Goal: Information Seeking & Learning: Learn about a topic

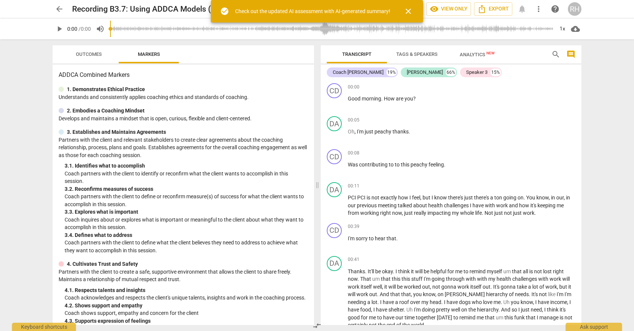
click at [408, 15] on span "close" at bounding box center [408, 11] width 9 height 9
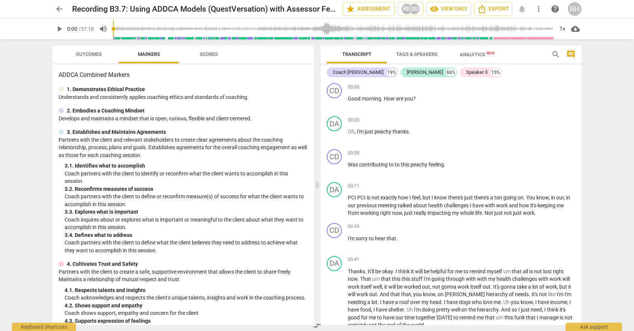
click at [59, 11] on span "arrow_back" at bounding box center [59, 9] width 9 height 9
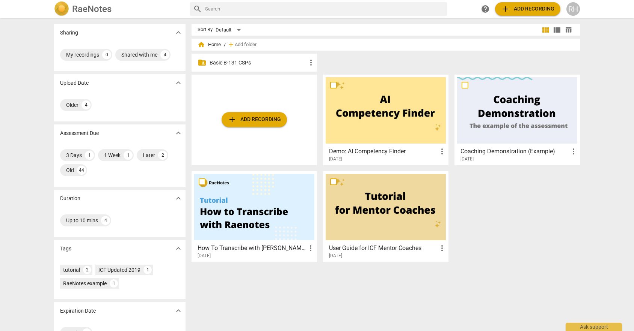
click at [243, 62] on p "Basic B-131 CSPs" at bounding box center [257, 63] width 97 height 8
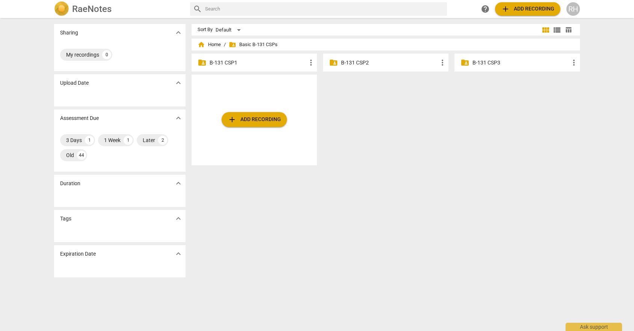
click at [472, 62] on p "B-131 CSP3" at bounding box center [520, 63] width 97 height 8
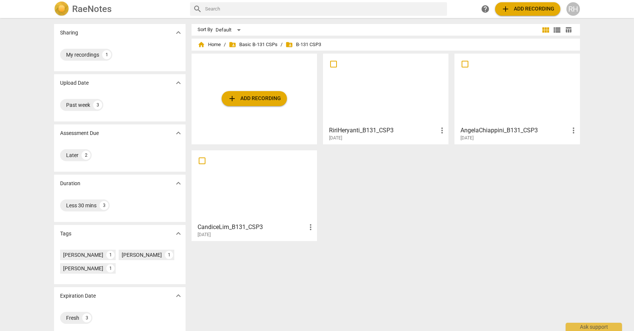
click at [353, 117] on div at bounding box center [385, 89] width 120 height 66
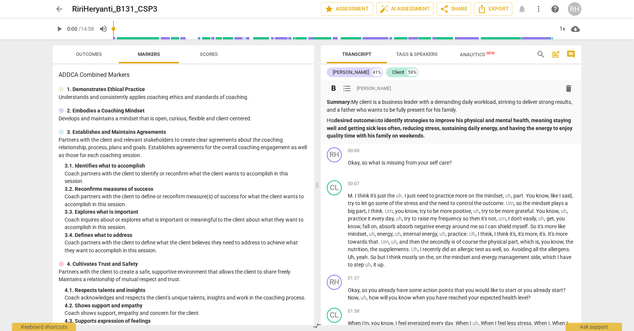
click at [367, 121] on strong "desired outcome" at bounding box center [354, 120] width 40 height 6
click at [57, 29] on span "play_arrow" at bounding box center [59, 28] width 9 height 9
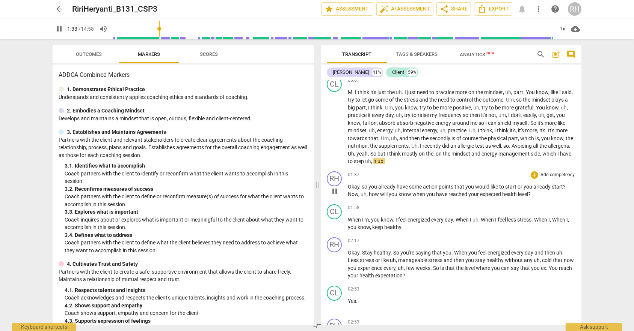
scroll to position [124, 0]
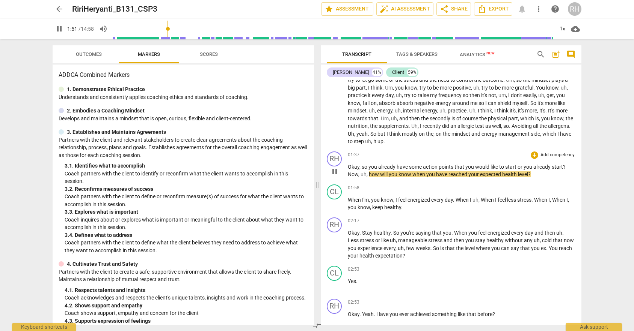
click at [366, 175] on span "," at bounding box center [367, 175] width 2 height 6
drag, startPoint x: 366, startPoint y: 175, endPoint x: 360, endPoint y: 176, distance: 6.0
click at [360, 176] on p "Okay , so you already have some action points that you would like to start or y…" at bounding box center [461, 170] width 227 height 15
type input "114"
click at [421, 169] on span "some" at bounding box center [416, 167] width 14 height 6
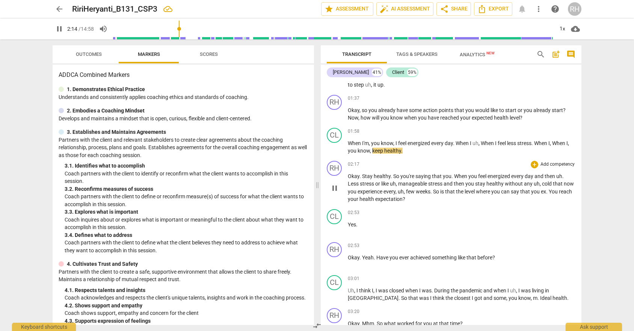
scroll to position [181, 0]
click at [456, 174] on span "When" at bounding box center [461, 176] width 14 height 6
click at [448, 175] on span "you" at bounding box center [447, 176] width 9 height 6
drag, startPoint x: 442, startPoint y: 176, endPoint x: 458, endPoint y: 177, distance: 16.2
click at [458, 177] on p "Okay . Stay healthy . So you're saying that you . When you feel energized every…" at bounding box center [461, 187] width 227 height 31
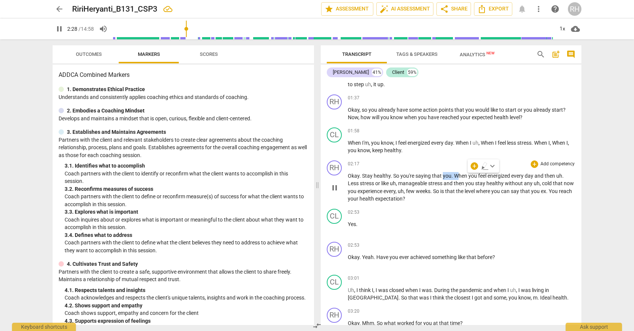
type input "149"
click at [476, 177] on span "energized" at bounding box center [486, 176] width 24 height 6
click at [178, 27] on input "range" at bounding box center [333, 29] width 440 height 24
click at [182, 28] on input "range" at bounding box center [333, 29] width 440 height 24
drag, startPoint x: 545, startPoint y: 176, endPoint x: 553, endPoint y: 176, distance: 7.5
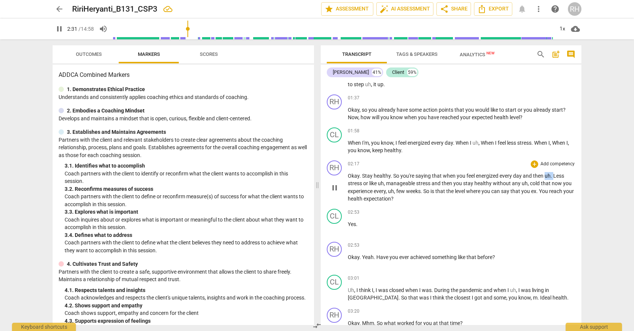
click at [553, 176] on p "Okay . Stay healthy . So you're saying that when you feel energized every day a…" at bounding box center [461, 187] width 227 height 31
type input "153"
click at [381, 185] on span "manageable" at bounding box center [379, 184] width 30 height 6
drag, startPoint x: 505, startPoint y: 182, endPoint x: 514, endPoint y: 183, distance: 9.0
click at [514, 183] on p "Okay . Stay healthy . So you're saying that when you feel energized every day a…" at bounding box center [461, 187] width 227 height 31
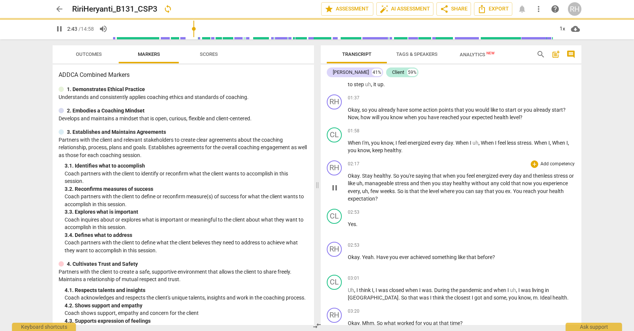
click at [532, 187] on p "Okay . Stay healthy . So you're saying that when you feel energized every day a…" at bounding box center [461, 187] width 227 height 31
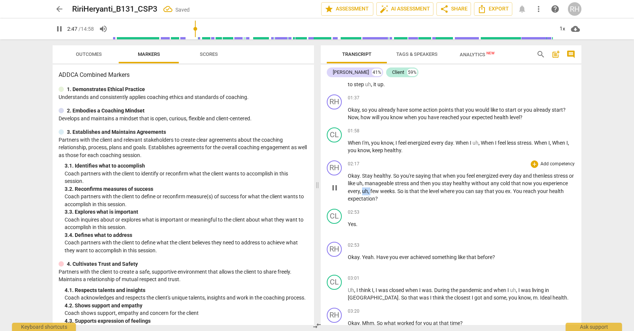
drag, startPoint x: 389, startPoint y: 190, endPoint x: 398, endPoint y: 190, distance: 8.6
click at [398, 190] on p "Okay . Stay healthy . So you're saying that when you feel energized every day a…" at bounding box center [461, 187] width 227 height 31
click at [419, 191] on span "the" at bounding box center [414, 191] width 9 height 6
click at [503, 191] on span "." at bounding box center [501, 191] width 3 height 6
click at [198, 28] on input "range" at bounding box center [333, 29] width 440 height 24
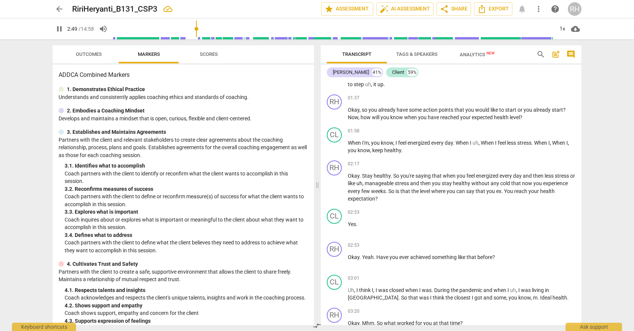
click at [197, 27] on input "range" at bounding box center [333, 29] width 440 height 24
click at [195, 27] on input "range" at bounding box center [333, 29] width 440 height 24
drag, startPoint x: 525, startPoint y: 192, endPoint x: 539, endPoint y: 189, distance: 14.9
click at [539, 189] on p "Okay . Stay healthy . So you're saying that when you feel energized every day a…" at bounding box center [461, 187] width 227 height 31
click at [514, 191] on span "You" at bounding box center [509, 191] width 10 height 6
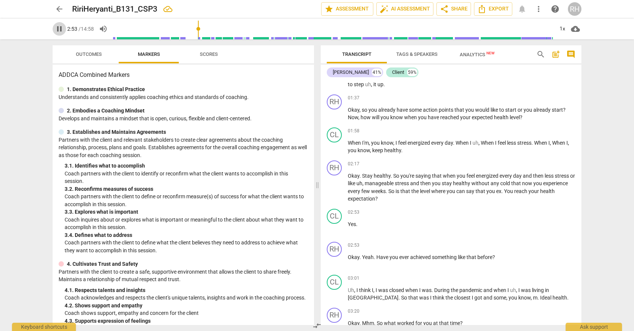
click at [57, 27] on span "pause" at bounding box center [59, 28] width 9 height 9
type input "173"
drag, startPoint x: 514, startPoint y: 192, endPoint x: 535, endPoint y: 191, distance: 21.4
click at [535, 191] on p "Okay . Stay healthy . So you're saying that when you feel energized every day a…" at bounding box center [461, 187] width 227 height 31
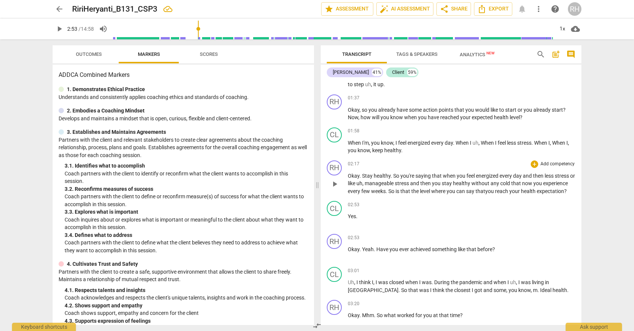
click at [483, 184] on span "without" at bounding box center [480, 184] width 19 height 6
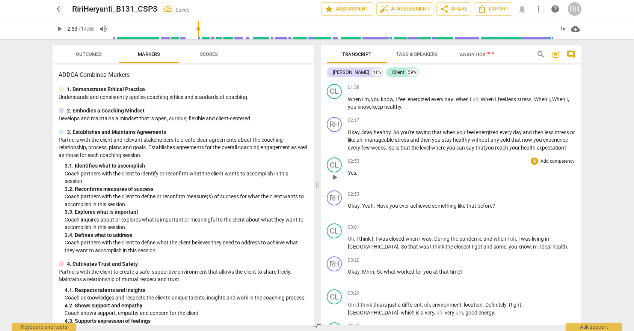
scroll to position [225, 0]
click at [59, 31] on span "play_arrow" at bounding box center [59, 28] width 9 height 9
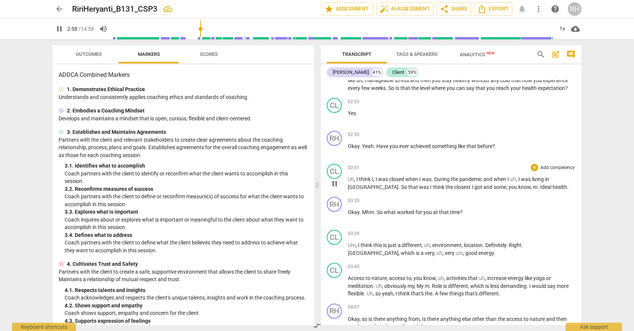
scroll to position [285, 0]
drag, startPoint x: 432, startPoint y: 187, endPoint x: 438, endPoint y: 187, distance: 5.6
click at [438, 187] on p "Uh , I think I , I was closed when I was . During the pandemic and when I uh , …" at bounding box center [461, 182] width 227 height 15
type input "186"
click at [491, 190] on p "Uh , I think I , I was closed when I was d uring the pandemic and when I uh , I…" at bounding box center [461, 182] width 227 height 15
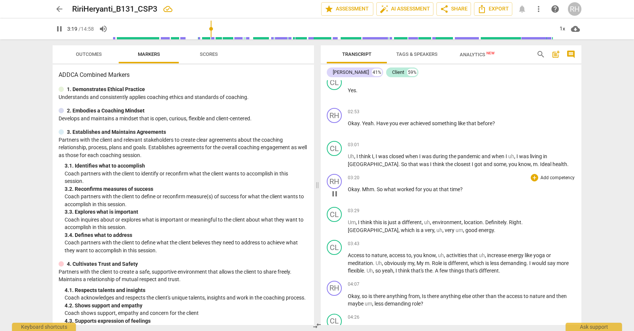
scroll to position [309, 0]
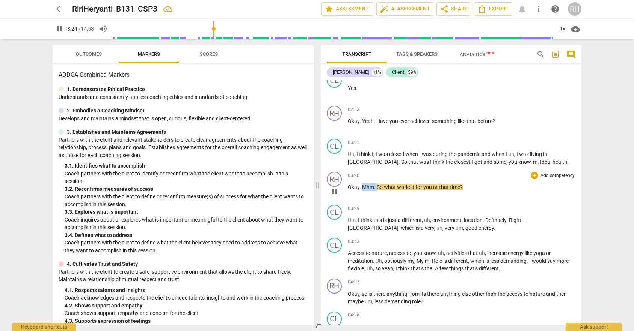
drag, startPoint x: 363, startPoint y: 195, endPoint x: 376, endPoint y: 195, distance: 12.8
click at [376, 191] on p "Okay . Mhm . So what worked for you at that time ?" at bounding box center [461, 188] width 227 height 8
type input "205"
click at [394, 179] on div "03:20 + Add competency keyboard_arrow_right" at bounding box center [461, 176] width 227 height 8
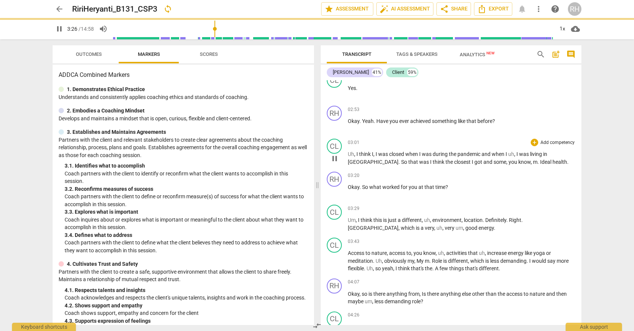
click at [454, 165] on span "closest" at bounding box center [463, 162] width 18 height 6
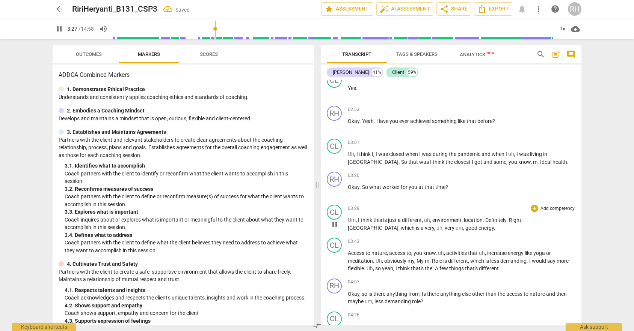
click at [398, 212] on div "03:29 + Add competency keyboard_arrow_right" at bounding box center [461, 209] width 227 height 8
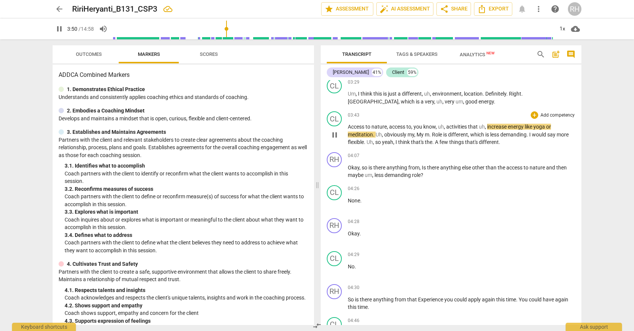
scroll to position [440, 0]
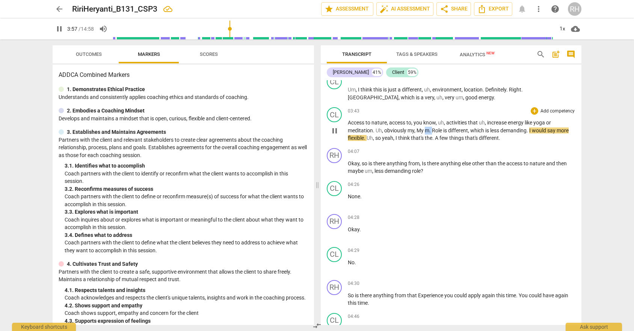
drag, startPoint x: 433, startPoint y: 138, endPoint x: 427, endPoint y: 138, distance: 6.0
click at [427, 138] on p "Access to nature , access to , you know , uh , activities that uh , increase en…" at bounding box center [461, 130] width 227 height 23
type input "238"
click at [469, 141] on span "that's" at bounding box center [472, 138] width 14 height 6
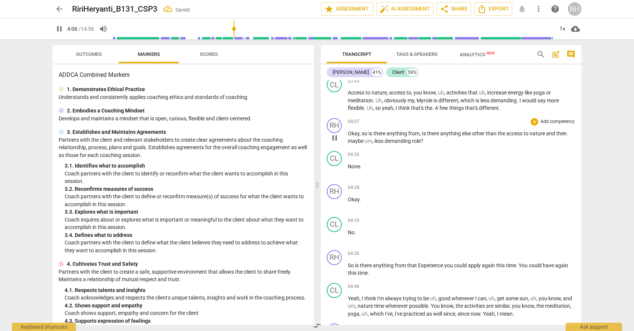
scroll to position [471, 0]
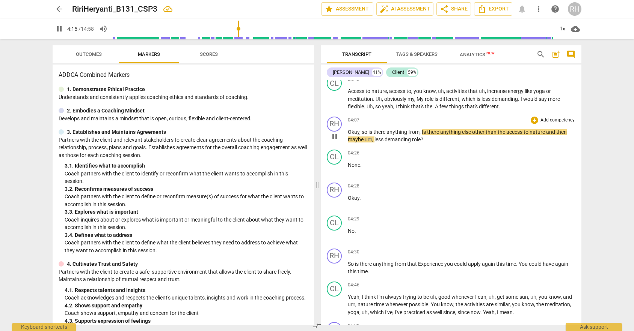
click at [472, 135] on span "other" at bounding box center [479, 132] width 14 height 6
click at [54, 27] on span "pause" at bounding box center [60, 28] width 14 height 9
click at [335, 141] on span "play_arrow" at bounding box center [334, 136] width 9 height 9
click at [351, 135] on span "Okay" at bounding box center [354, 132] width 12 height 6
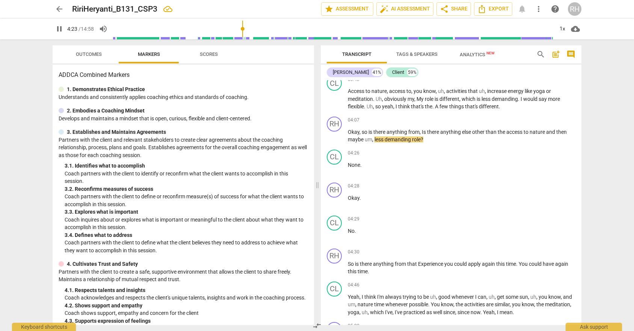
click at [242, 29] on input "range" at bounding box center [333, 29] width 440 height 24
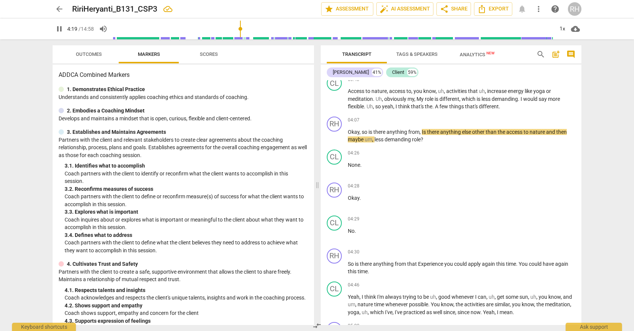
click at [241, 29] on input "range" at bounding box center [333, 29] width 440 height 24
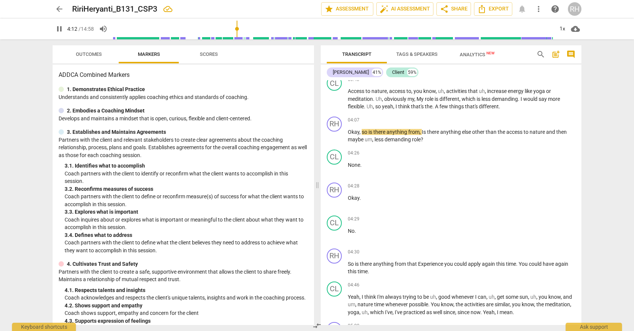
drag, startPoint x: 241, startPoint y: 29, endPoint x: 238, endPoint y: 29, distance: 3.8
click at [238, 29] on input "range" at bounding box center [333, 29] width 440 height 24
click at [233, 25] on input "range" at bounding box center [333, 29] width 440 height 24
click at [58, 27] on span "pause" at bounding box center [59, 28] width 9 height 9
click at [59, 30] on span "play_arrow" at bounding box center [59, 28] width 9 height 9
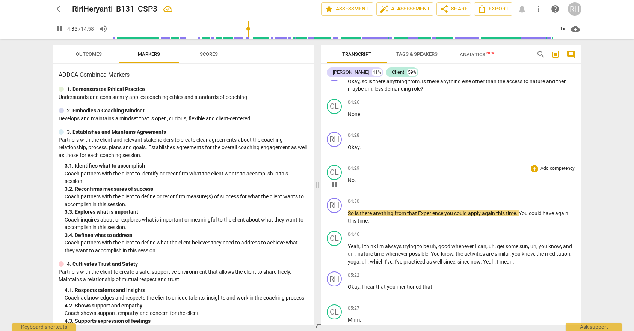
scroll to position [523, 0]
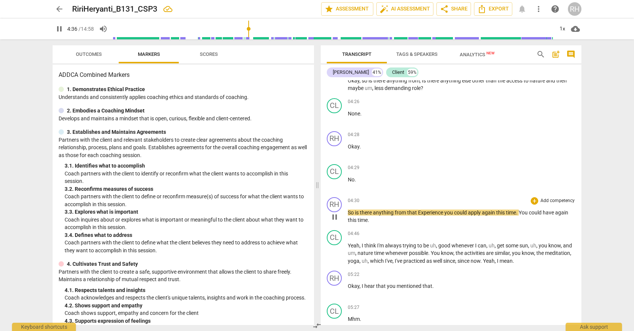
click at [420, 216] on span "Experience" at bounding box center [431, 213] width 26 height 6
click at [418, 216] on span "Experience" at bounding box center [431, 213] width 26 height 6
type input "280"
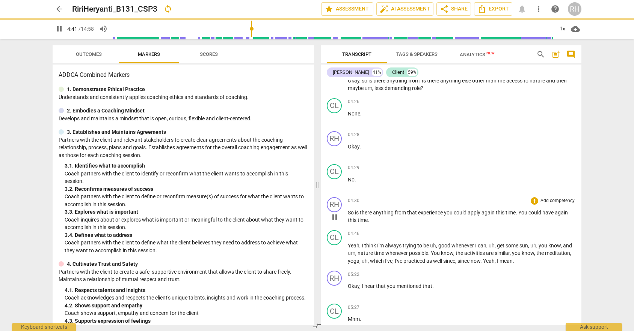
click at [465, 216] on span "could" at bounding box center [460, 213] width 14 height 6
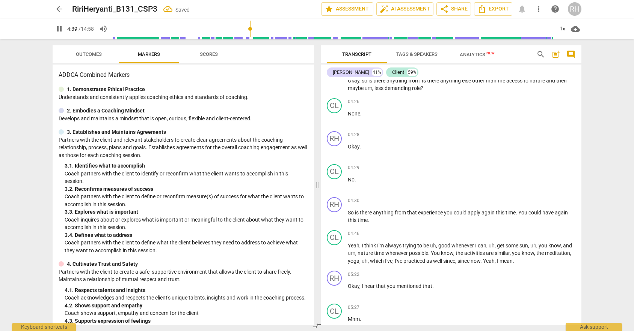
click at [251, 31] on input "range" at bounding box center [333, 29] width 440 height 24
click at [62, 27] on span "pause" at bounding box center [59, 28] width 9 height 9
click at [62, 27] on span "play_arrow" at bounding box center [59, 28] width 9 height 9
click at [246, 31] on input "range" at bounding box center [333, 29] width 440 height 24
click at [247, 31] on input "range" at bounding box center [333, 29] width 440 height 24
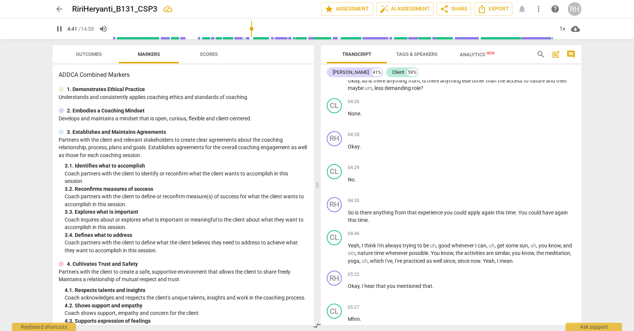
click at [58, 25] on span "pause" at bounding box center [59, 28] width 9 height 9
click at [61, 27] on span "play_arrow" at bounding box center [59, 28] width 9 height 9
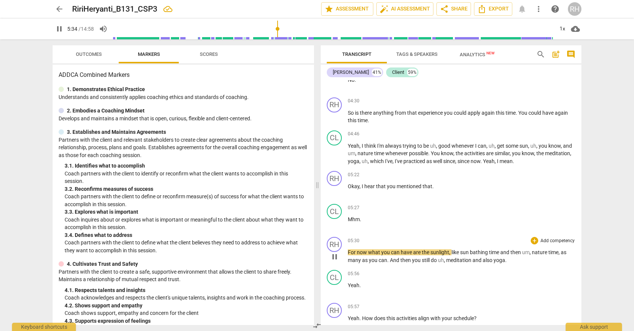
scroll to position [640, 0]
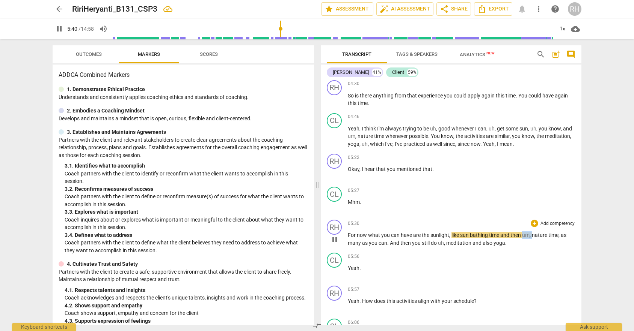
drag, startPoint x: 522, startPoint y: 243, endPoint x: 531, endPoint y: 243, distance: 9.0
click at [531, 243] on p "For now what you can have are the sunlight , like sun bathing time and then um …" at bounding box center [461, 239] width 227 height 15
drag, startPoint x: 522, startPoint y: 242, endPoint x: 529, endPoint y: 244, distance: 7.1
click at [529, 238] on span "um" at bounding box center [526, 235] width 8 height 6
type input "346"
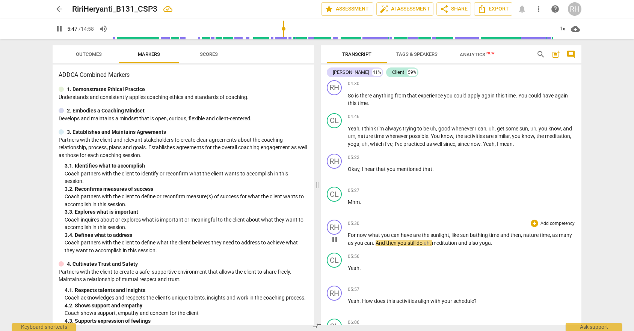
click at [491, 226] on div "RH play_arrow pause 05:30 + Add competency keyboard_arrow_right For now what yo…" at bounding box center [451, 233] width 261 height 33
click at [483, 170] on div "05:22 + Add competency keyboard_arrow_right Okay , I hear that you mentioned th…" at bounding box center [461, 167] width 227 height 27
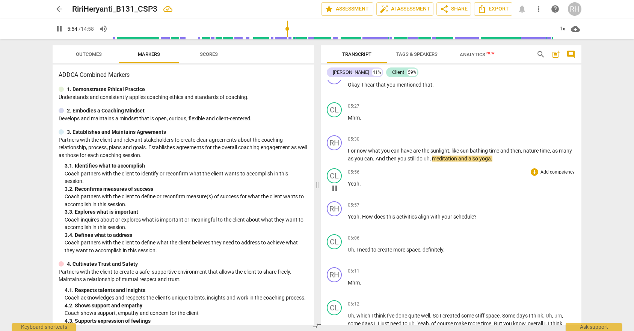
scroll to position [725, 0]
click at [613, 145] on div "arrow_back RiriHeryanti_B131_CSP3 edit star Assessment auto_fix_high AI Assessm…" at bounding box center [317, 165] width 634 height 331
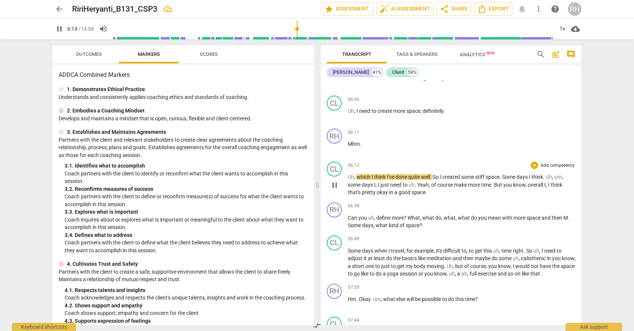
scroll to position [874, 0]
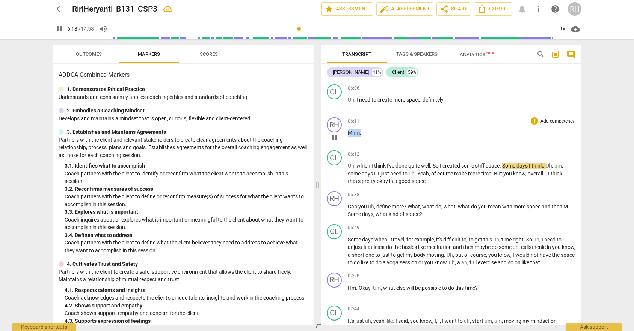
drag, startPoint x: 347, startPoint y: 141, endPoint x: 375, endPoint y: 139, distance: 28.2
click at [375, 137] on p "Mhm ." at bounding box center [461, 133] width 227 height 8
type input "380"
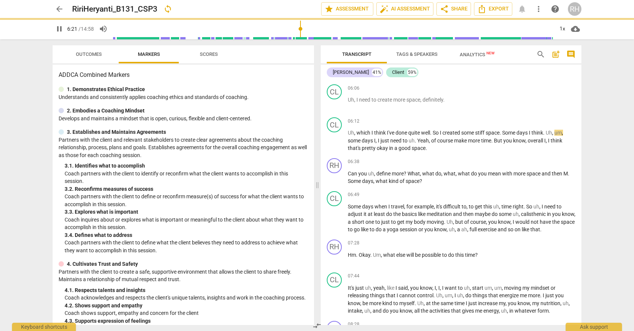
click at [596, 158] on div "arrow_back RiriHeryanti_B131_CSP3 sync edit star Assessment auto_fix_high AI As…" at bounding box center [317, 165] width 634 height 331
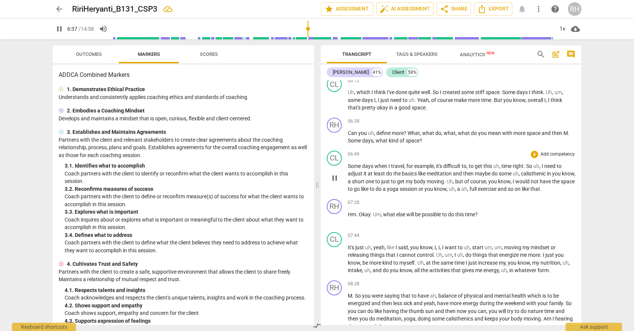
scroll to position [917, 0]
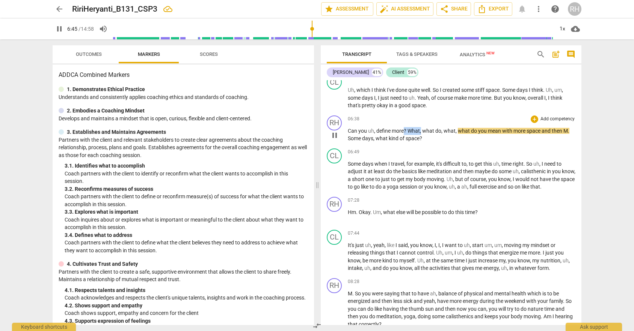
drag, startPoint x: 403, startPoint y: 138, endPoint x: 421, endPoint y: 142, distance: 18.3
click at [421, 142] on p "Can you uh , define more ? What , what do , what , what do you mean with more s…" at bounding box center [461, 134] width 227 height 15
type input "406"
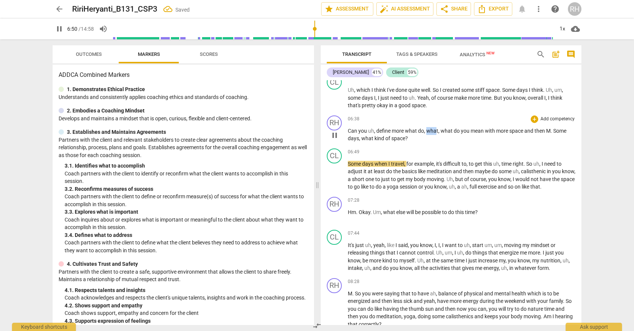
drag, startPoint x: 426, startPoint y: 138, endPoint x: 436, endPoint y: 138, distance: 9.8
click at [436, 134] on span "what" at bounding box center [432, 131] width 12 height 6
drag, startPoint x: 416, startPoint y: 139, endPoint x: 439, endPoint y: 140, distance: 22.9
click at [439, 140] on p "Can you uh , define more what do , what , what do you mean with more space and …" at bounding box center [461, 134] width 227 height 15
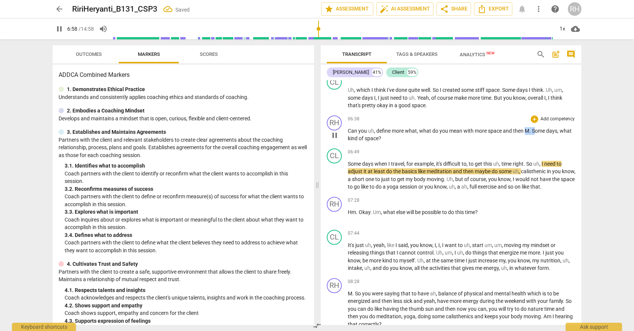
drag, startPoint x: 526, startPoint y: 138, endPoint x: 536, endPoint y: 138, distance: 10.5
click at [536, 138] on p "Can you uh , define more what, what do you mean with more space and then M . So…" at bounding box center [461, 134] width 227 height 15
click at [596, 141] on div "arrow_back RiriHeryanti_B131_CSP3 Saved edit star Assessment auto_fix_high AI A…" at bounding box center [317, 165] width 634 height 331
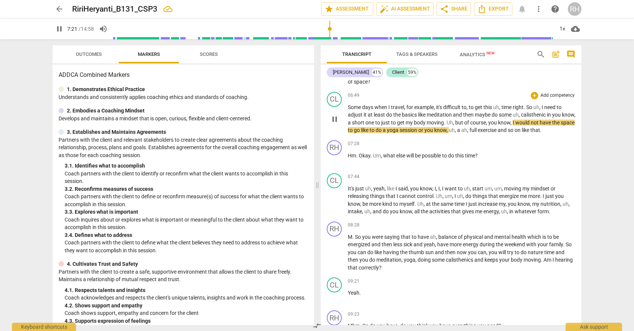
scroll to position [975, 0]
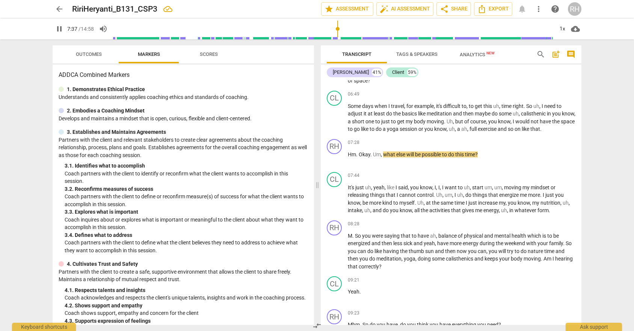
click at [602, 175] on div "arrow_back RiriHeryanti_B131_CSP3 edit star Assessment auto_fix_high AI Assessm…" at bounding box center [317, 165] width 634 height 331
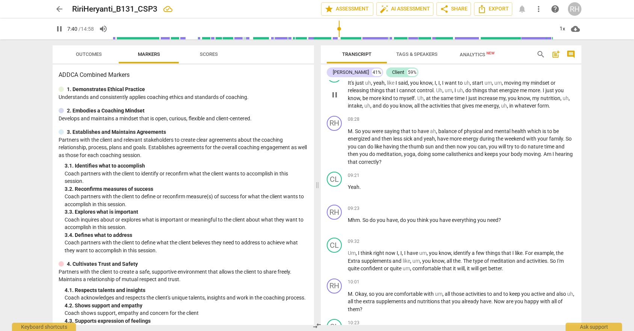
scroll to position [1069, 0]
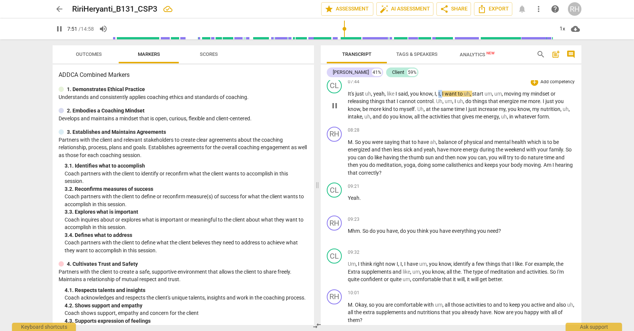
click at [443, 102] on p "It's just uh , yeah , like I said , you know , I , I , I want to uh , start um …" at bounding box center [461, 105] width 227 height 31
type input "472"
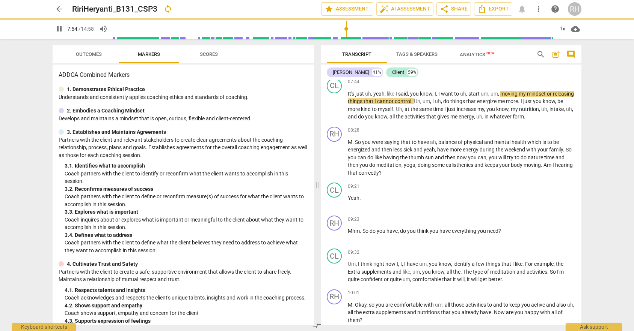
click at [599, 106] on div "arrow_back RiriHeryanti_B131_CSP3 sync edit star Assessment auto_fix_high AI As…" at bounding box center [317, 165] width 634 height 331
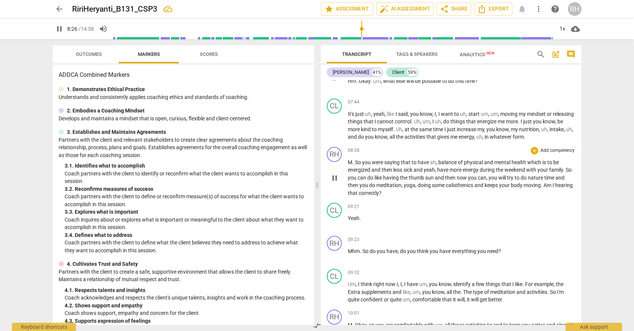
scroll to position [1059, 0]
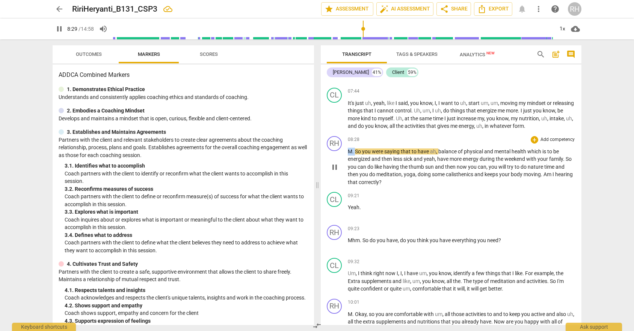
drag, startPoint x: 348, startPoint y: 160, endPoint x: 354, endPoint y: 160, distance: 6.0
click at [354, 160] on p "M . So you were saying that to have ah , balance of physical and mental health …" at bounding box center [461, 167] width 227 height 39
type input "511"
click at [589, 162] on div "arrow_back RiriHeryanti_B131_CSP3 Saved edit star Assessment auto_fix_high AI A…" at bounding box center [317, 165] width 634 height 331
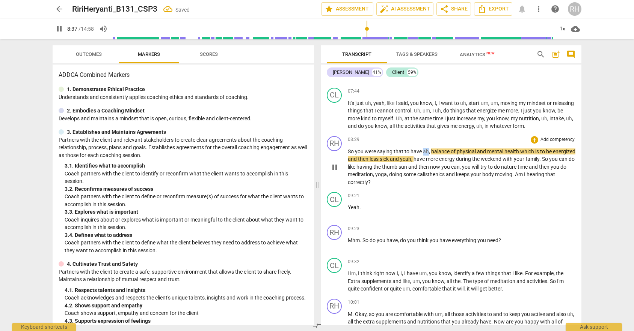
drag, startPoint x: 423, startPoint y: 160, endPoint x: 428, endPoint y: 160, distance: 5.3
click at [428, 155] on span "ah" at bounding box center [426, 152] width 6 height 6
type input "518"
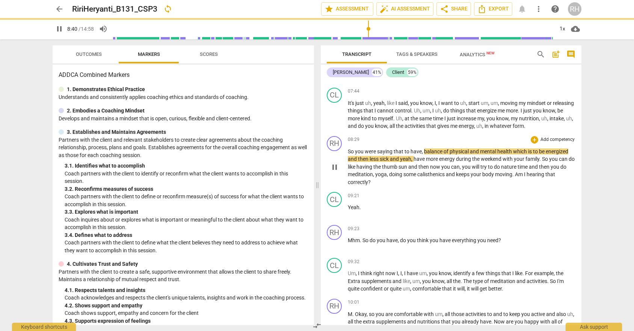
click at [590, 175] on div "arrow_back RiriHeryanti_B131_CSP3 sync edit star Assessment auto_fix_high AI As…" at bounding box center [317, 165] width 634 height 331
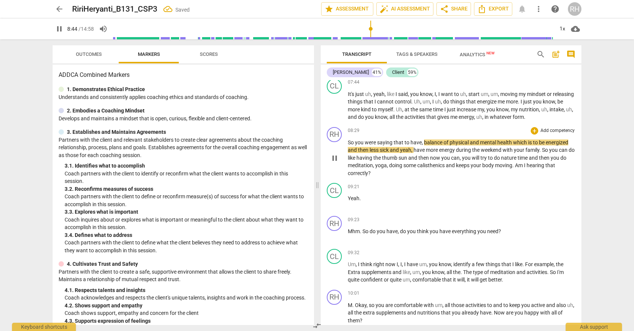
scroll to position [1069, 0]
click at [390, 153] on span "sick" at bounding box center [385, 150] width 10 height 6
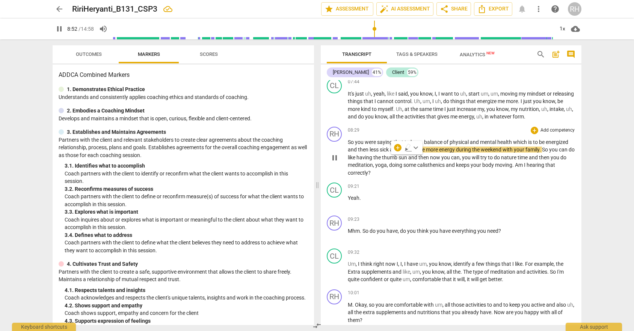
click at [425, 168] on span "calisthenics" at bounding box center [431, 165] width 29 height 6
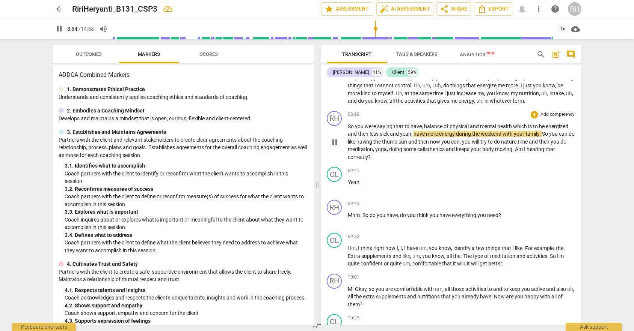
scroll to position [1088, 0]
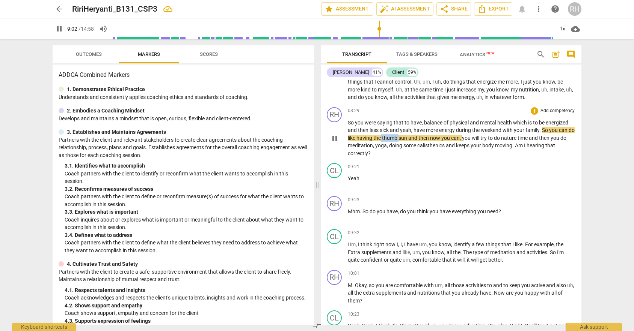
drag, startPoint x: 389, startPoint y: 146, endPoint x: 406, endPoint y: 143, distance: 17.5
click at [406, 143] on p "So you were saying that to have , balance of physical and mental health which i…" at bounding box center [461, 138] width 227 height 39
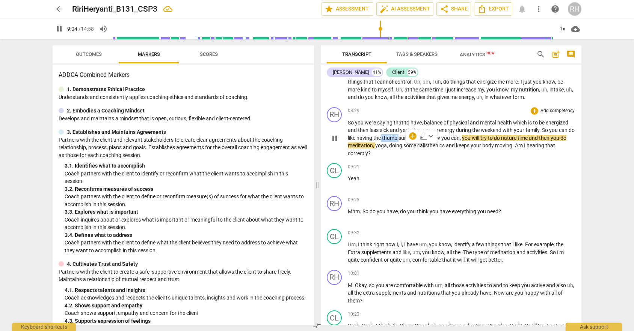
type input "545"
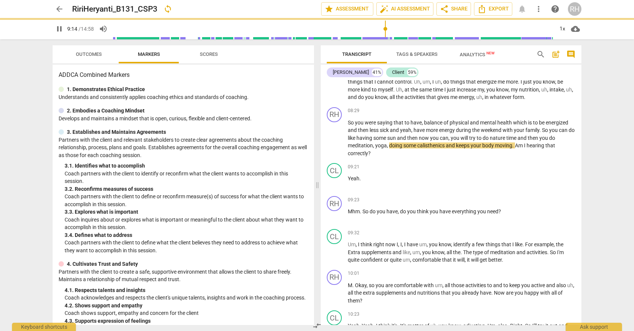
click at [617, 160] on div "arrow_back RiriHeryanti_B131_CSP3 sync edit star Assessment auto_fix_high AI As…" at bounding box center [317, 165] width 634 height 331
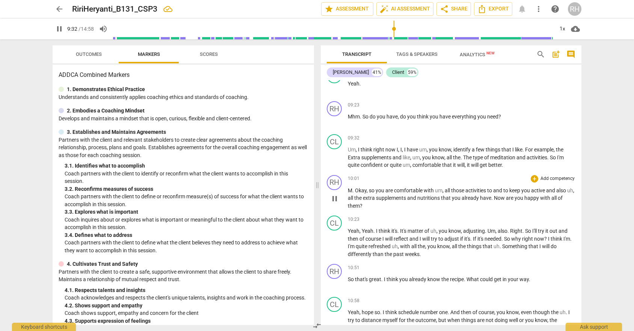
scroll to position [1174, 0]
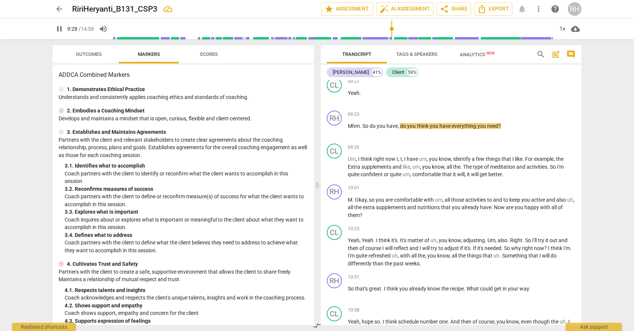
click at [392, 29] on input "range" at bounding box center [333, 29] width 440 height 24
click at [390, 29] on input "range" at bounding box center [333, 29] width 440 height 24
click at [388, 29] on input "range" at bounding box center [333, 29] width 440 height 24
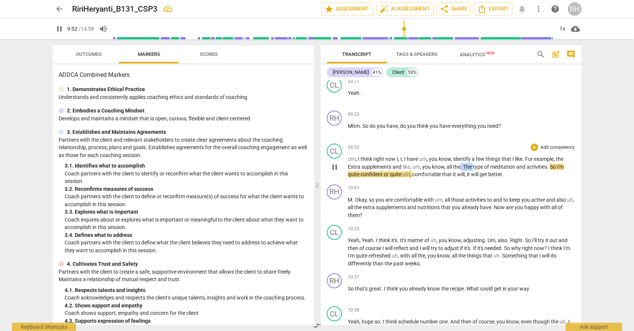
drag, startPoint x: 461, startPoint y: 174, endPoint x: 473, endPoint y: 172, distance: 13.0
click at [473, 172] on p "Um , I think right now I , I , I have um , you know , identify a few things tha…" at bounding box center [461, 166] width 227 height 23
type input "593"
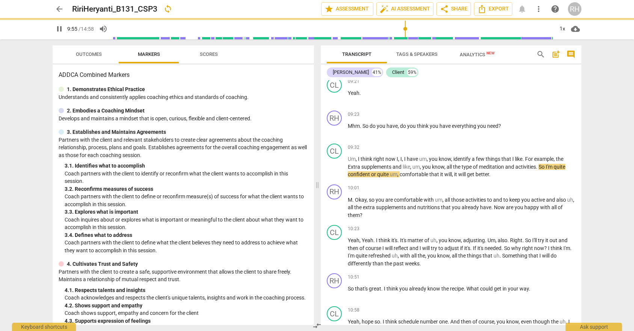
click at [609, 182] on div "arrow_back RiriHeryanti_B131_CSP3 sync edit star Assessment auto_fix_high AI As…" at bounding box center [317, 165] width 634 height 331
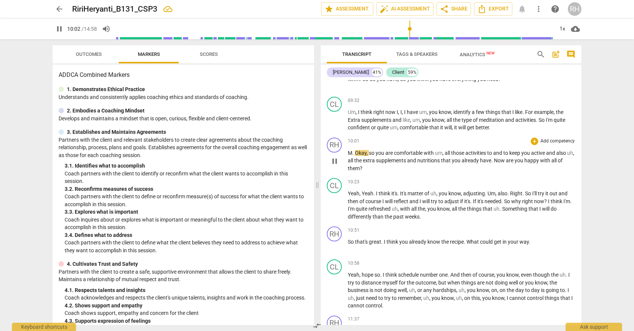
scroll to position [1222, 0]
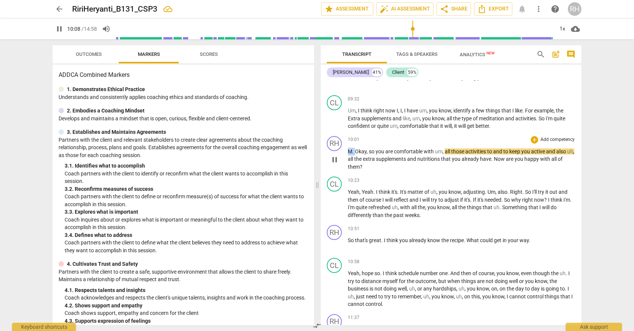
drag, startPoint x: 355, startPoint y: 161, endPoint x: 348, endPoint y: 159, distance: 8.0
click at [348, 159] on p "M . Okay , so you are comfortable with um , all those activities to and to keep…" at bounding box center [461, 159] width 227 height 23
type input "610"
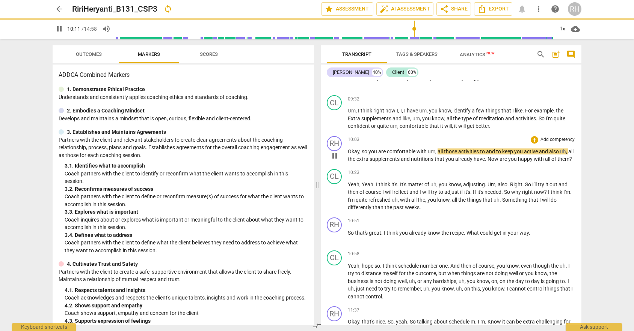
click at [593, 174] on div "arrow_back RiriHeryanti_B131_CSP3 sync edit star Assessment auto_fix_high AI As…" at bounding box center [317, 165] width 634 height 331
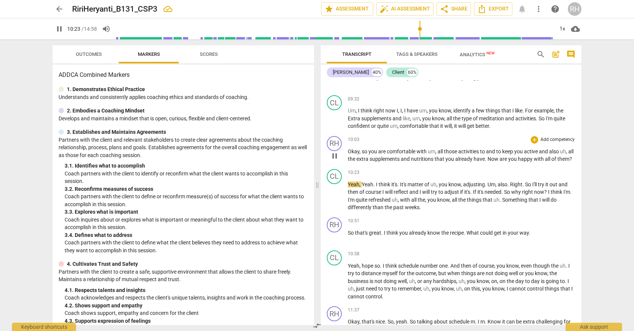
click at [487, 162] on span "." at bounding box center [486, 159] width 3 height 6
drag, startPoint x: 491, startPoint y: 166, endPoint x: 496, endPoint y: 167, distance: 5.4
click at [496, 163] on p "Okay , so you are comfortable with um , all those activities to and to keep you…" at bounding box center [461, 155] width 227 height 15
type input "628"
click at [503, 162] on span "are" at bounding box center [501, 159] width 9 height 6
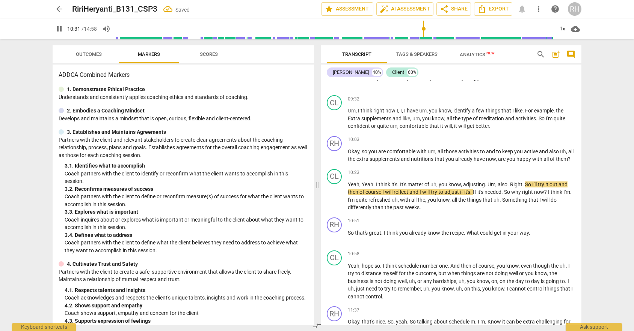
click at [628, 191] on div "arrow_back RiriHeryanti_B131_CSP3 Saved edit star Assessment auto_fix_high AI A…" at bounding box center [317, 165] width 634 height 331
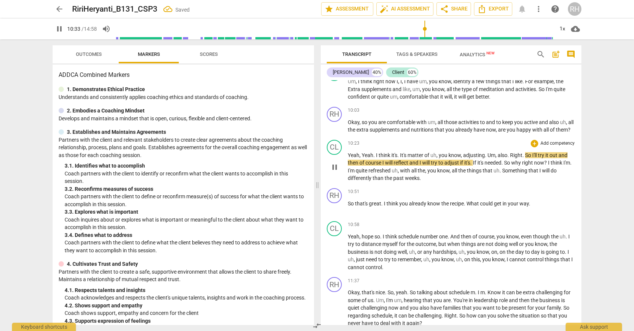
scroll to position [1256, 0]
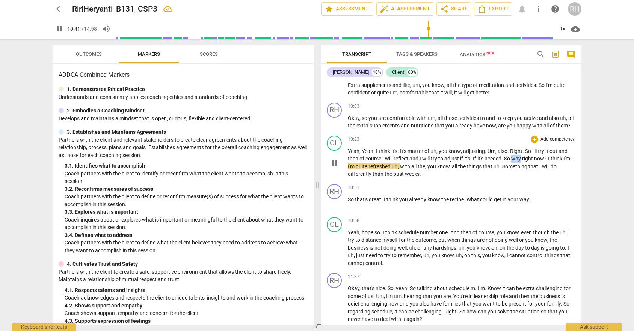
drag, startPoint x: 524, startPoint y: 176, endPoint x: 515, endPoint y: 175, distance: 8.7
click at [515, 162] on span "why" at bounding box center [516, 159] width 11 height 6
type input "642"
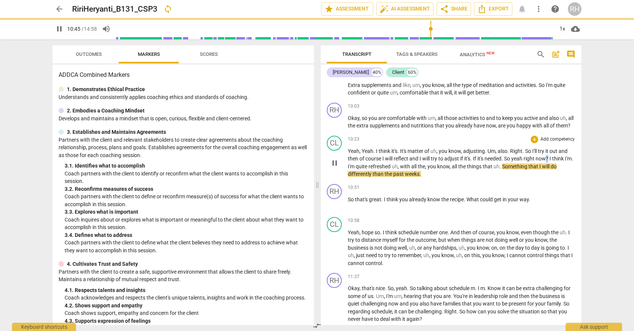
click at [549, 162] on span "?" at bounding box center [547, 159] width 4 height 6
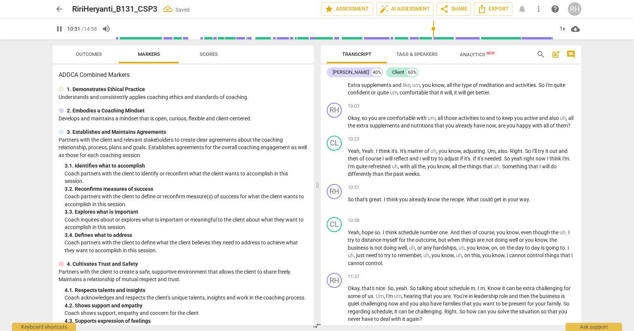
click at [608, 199] on div "arrow_back RiriHeryanti_B131_CSP3 Saved edit star Assessment auto_fix_high AI A…" at bounding box center [317, 165] width 634 height 331
click at [529, 204] on p "So that's great . I think you already know the recipe . What could get in your …" at bounding box center [461, 200] width 227 height 8
type input "660"
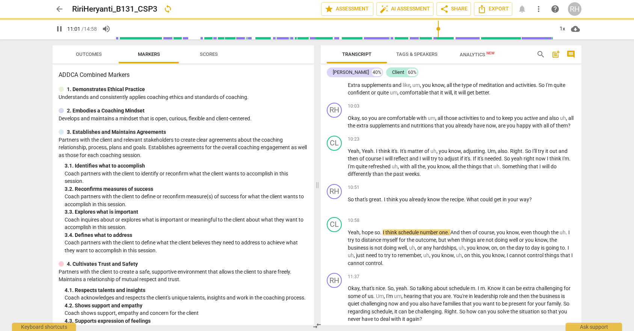
click at [599, 243] on div "arrow_back RiriHeryanti_B131_CSP3 sync edit star Assessment auto_fix_high AI As…" at bounding box center [317, 165] width 634 height 331
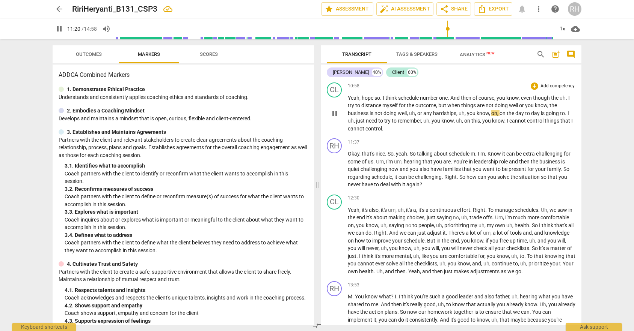
scroll to position [1393, 0]
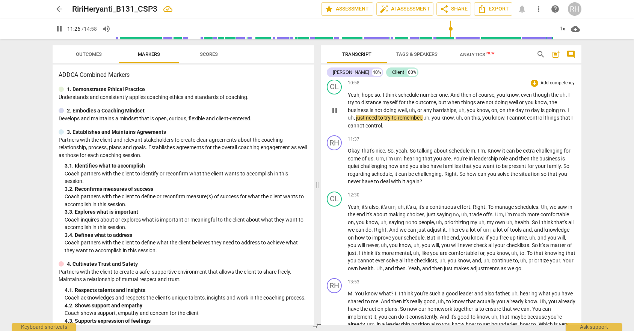
drag, startPoint x: 566, startPoint y: 126, endPoint x: 574, endPoint y: 126, distance: 8.6
click at [574, 126] on div "CL play_arrow pause 10:58 + Add competency keyboard_arrow_right Yeah , hope so …" at bounding box center [451, 105] width 261 height 56
drag, startPoint x: 565, startPoint y: 127, endPoint x: 569, endPoint y: 126, distance: 3.8
click at [569, 126] on p "Yeah , hope so . I think schedule number one . And then of course , you know , …" at bounding box center [461, 110] width 227 height 39
click at [60, 26] on span "pause" at bounding box center [59, 28] width 9 height 9
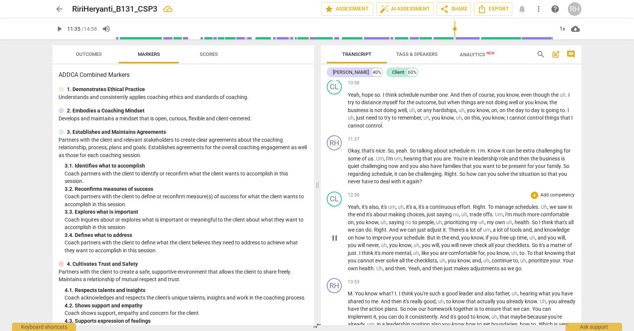
type input "695"
drag, startPoint x: 565, startPoint y: 127, endPoint x: 568, endPoint y: 128, distance: 4.0
click at [568, 128] on p "Yeah , hope so . I think schedule number one . And then of course , you know , …" at bounding box center [461, 110] width 227 height 39
drag, startPoint x: 348, startPoint y: 133, endPoint x: 355, endPoint y: 134, distance: 7.4
click at [355, 130] on p "Yeah , hope so . I think schedule number one . And then of course , you know , …" at bounding box center [461, 110] width 227 height 39
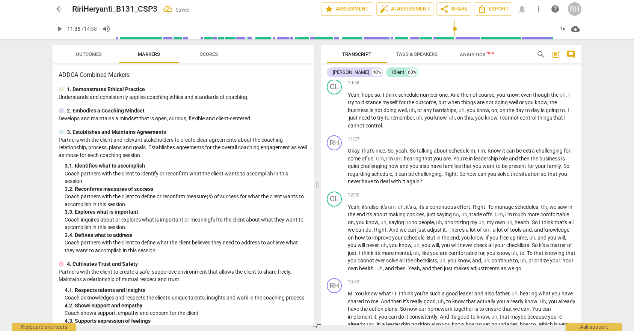
click at [614, 142] on div "arrow_back RiriHeryanti_B131_CSP3 Saved edit star Assessment auto_fix_high AI A…" at bounding box center [317, 165] width 634 height 331
click at [600, 136] on div "arrow_back RiriHeryanti_B131_CSP3 edit star Assessment auto_fix_high AI Assessm…" at bounding box center [317, 165] width 634 height 331
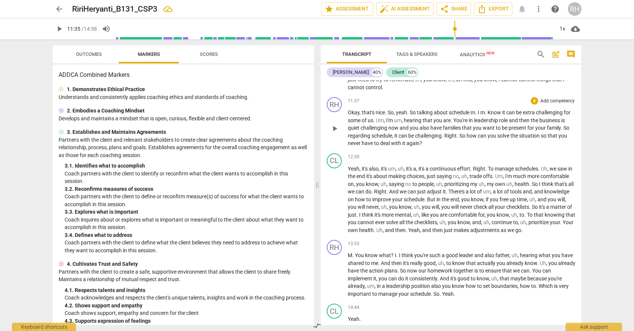
scroll to position [1414, 0]
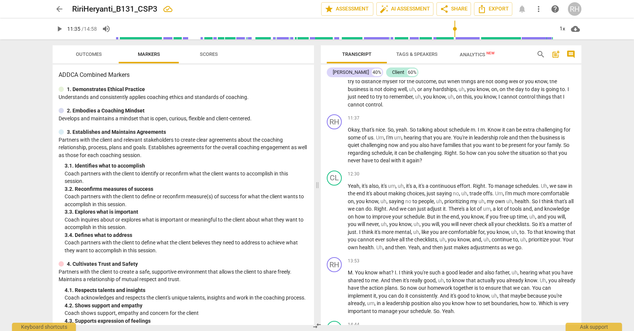
click at [59, 28] on span "play_arrow" at bounding box center [59, 28] width 9 height 9
click at [476, 147] on p "Okay , that's nice . So , yeah . So talking about schedule m . I m . Know it ca…" at bounding box center [461, 145] width 227 height 39
type input "703"
click at [613, 159] on div "arrow_back RiriHeryanti_B131_CSP3 edit star Assessment auto_fix_high AI Assessm…" at bounding box center [317, 165] width 634 height 331
click at [475, 133] on span "m" at bounding box center [476, 130] width 5 height 6
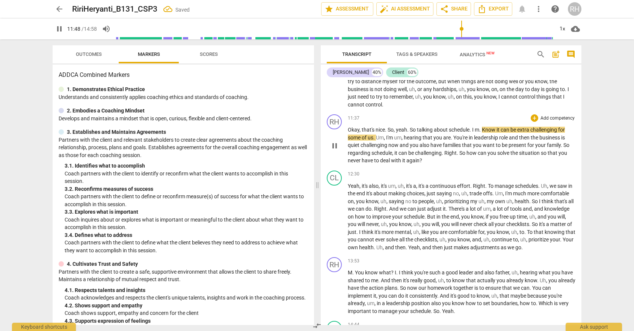
click at [496, 141] on span "leadership" at bounding box center [486, 138] width 25 height 6
click at [475, 133] on span "m" at bounding box center [476, 130] width 5 height 6
type input "712"
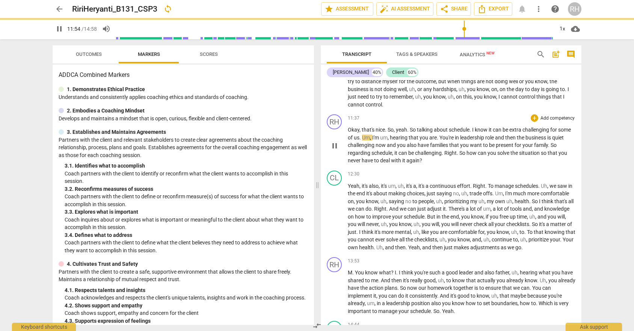
click at [597, 167] on div "arrow_back RiriHeryanti_B131_CSP3 sync edit star Assessment auto_fix_high AI As…" at bounding box center [317, 165] width 634 height 331
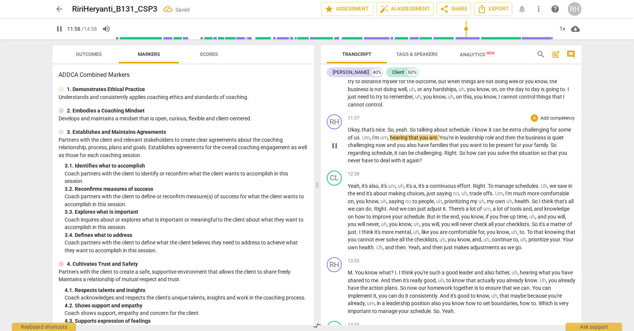
drag, startPoint x: 380, startPoint y: 154, endPoint x: 388, endPoint y: 153, distance: 8.3
click at [388, 153] on p "Okay , that's nice . So , yeah . So talking about schedule . I know it can be e…" at bounding box center [461, 145] width 227 height 39
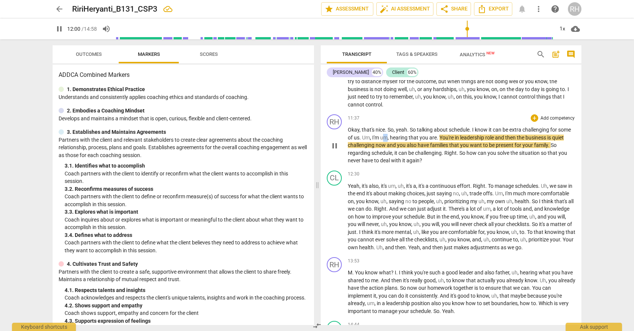
drag, startPoint x: 383, startPoint y: 152, endPoint x: 388, endPoint y: 153, distance: 5.7
click at [388, 153] on p "Okay , that's nice . So , yeah . So talking about schedule . I know it can be e…" at bounding box center [461, 145] width 227 height 39
type input "721"
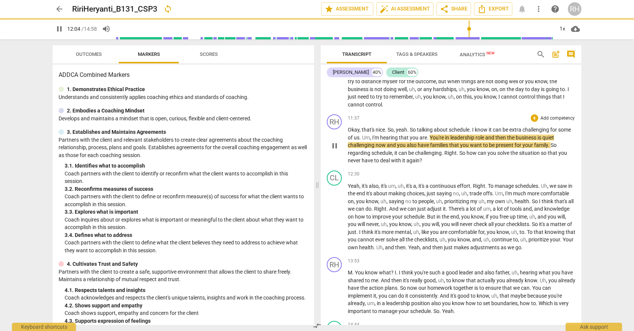
click at [592, 154] on div "arrow_back RiriHeryanti_B131_CSP3 sync edit star Assessment auto_fix_high AI As…" at bounding box center [317, 165] width 634 height 331
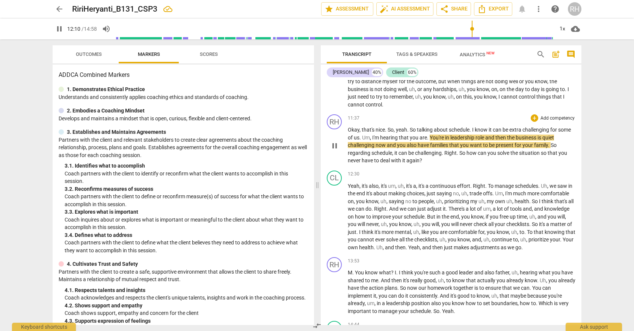
click at [583, 173] on div "Transcript Tags & Speakers Analytics New search post_add comment Riri Heryanti …" at bounding box center [453, 185] width 270 height 292
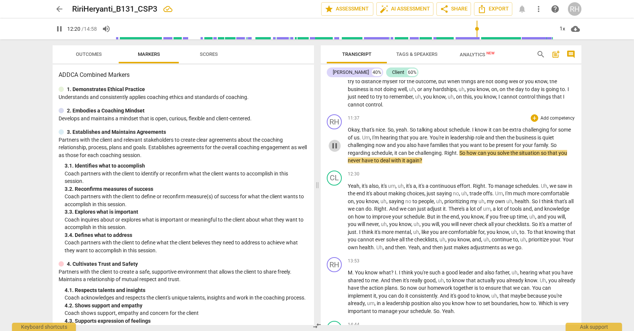
click at [336, 151] on span "pause" at bounding box center [334, 146] width 9 height 9
type input "741"
drag, startPoint x: 427, startPoint y: 154, endPoint x: 445, endPoint y: 152, distance: 17.7
click at [445, 152] on p "Okay , that's nice . So , yeah . So talking about schedule . I know it can be e…" at bounding box center [461, 145] width 227 height 39
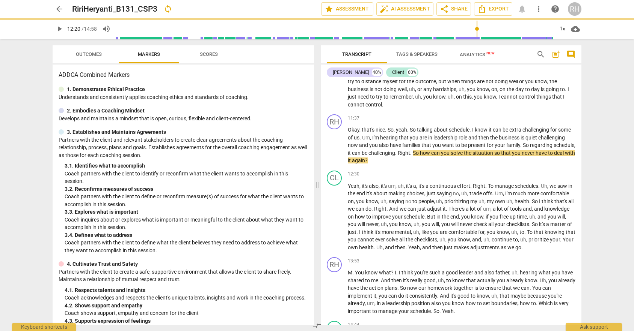
click at [601, 164] on div "arrow_back RiriHeryanti_B131_CSP3 sync edit star Assessment auto_fix_high AI As…" at bounding box center [317, 165] width 634 height 331
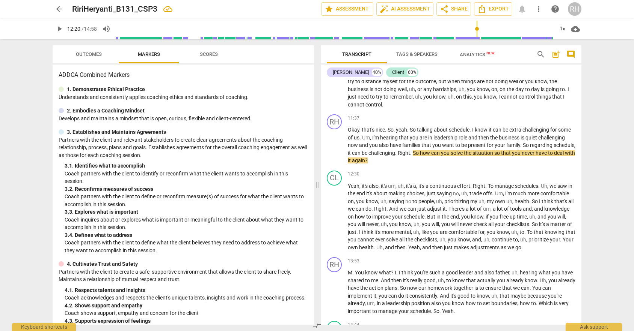
click at [58, 28] on span "play_arrow" at bounding box center [59, 28] width 9 height 9
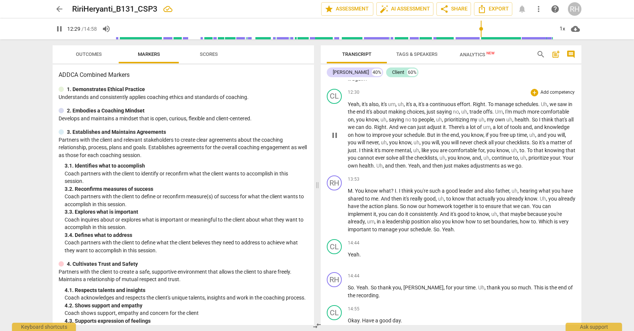
scroll to position [1505, 0]
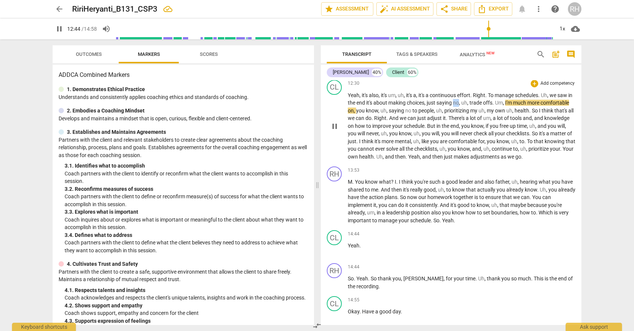
drag, startPoint x: 461, startPoint y: 118, endPoint x: 465, endPoint y: 120, distance: 4.7
click at [459, 106] on span "no" at bounding box center [456, 103] width 6 height 6
type input "766"
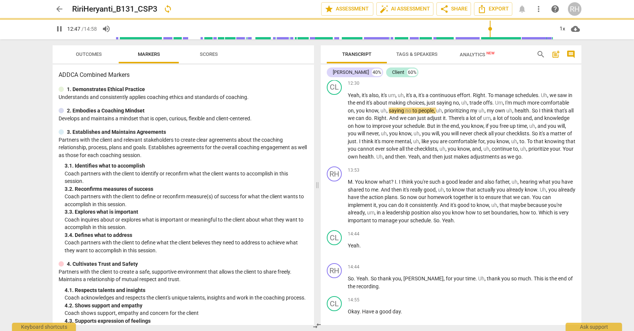
click at [589, 140] on div "arrow_back RiriHeryanti_B131_CSP3 sync edit star Assessment auto_fix_high AI As…" at bounding box center [317, 165] width 634 height 331
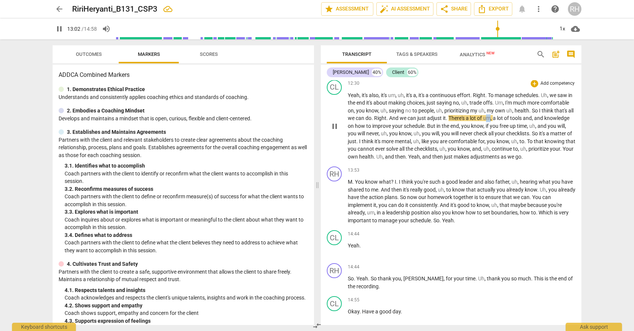
drag, startPoint x: 520, startPoint y: 135, endPoint x: 525, endPoint y: 135, distance: 5.3
click at [490, 121] on span "um" at bounding box center [487, 118] width 8 height 6
click at [609, 149] on div "arrow_back RiriHeryanti_B131_CSP3 edit star Assessment auto_fix_high AI Assessm…" at bounding box center [317, 165] width 634 height 331
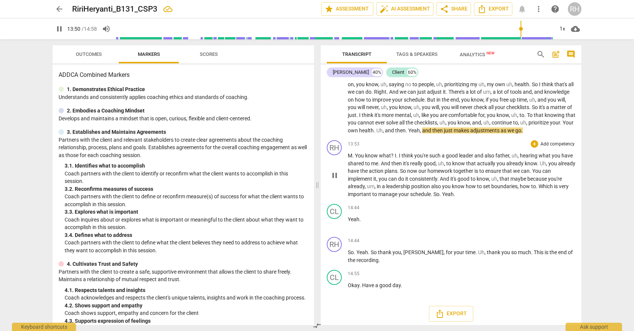
scroll to position [1547, 0]
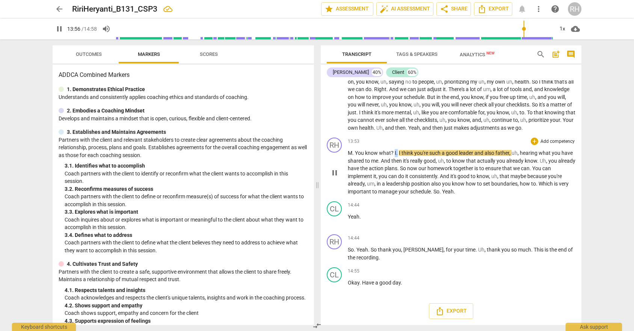
click at [394, 164] on p "M . You know what ? I . I think you're such a good leader and also father , uh …" at bounding box center [461, 172] width 227 height 46
type input "838"
click at [476, 179] on span "to" at bounding box center [473, 176] width 6 height 6
drag, startPoint x: 532, startPoint y: 168, endPoint x: 554, endPoint y: 169, distance: 22.2
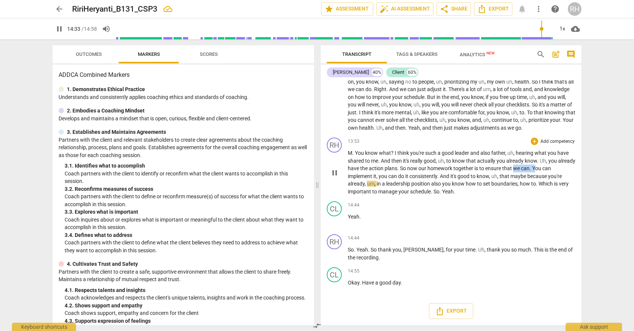
click at [554, 169] on p "M . You know what ? I think you're such a good leader and also father , uh , he…" at bounding box center [461, 172] width 227 height 46
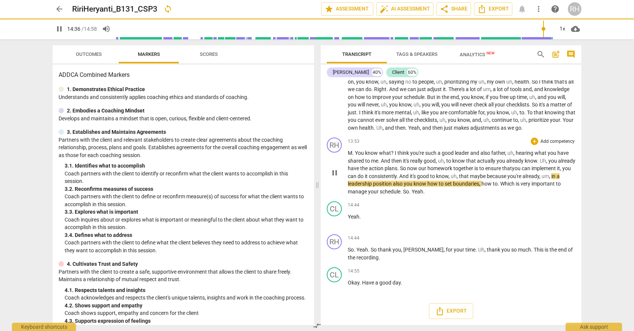
click at [357, 176] on span "can" at bounding box center [353, 176] width 10 height 6
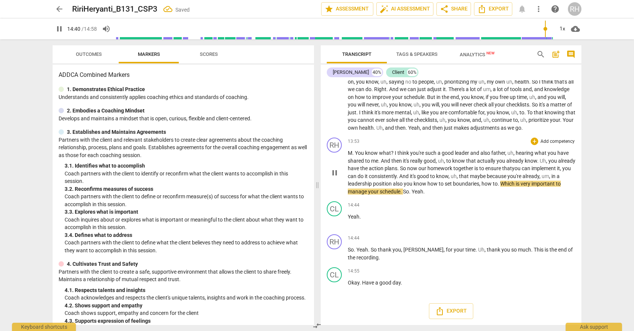
click at [410, 176] on span "And" at bounding box center [404, 176] width 11 height 6
click at [542, 29] on input "range" at bounding box center [334, 29] width 437 height 24
click at [540, 29] on input "range" at bounding box center [334, 29] width 437 height 24
click at [536, 29] on input "range" at bounding box center [334, 29] width 437 height 24
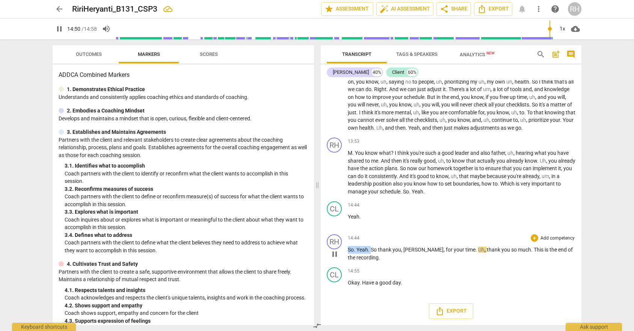
drag, startPoint x: 348, startPoint y: 251, endPoint x: 372, endPoint y: 249, distance: 24.5
click at [372, 249] on p "So . Yeah . So thank you , Andreas , for your time . Uh , thank you so much . T…" at bounding box center [461, 253] width 227 height 15
type input "891"
click at [442, 250] on span "time" at bounding box center [447, 250] width 10 height 6
click at [599, 86] on div "arrow_back RiriHeryanti_B131_CSP3 Saved edit star Assessment auto_fix_high AI A…" at bounding box center [317, 165] width 634 height 331
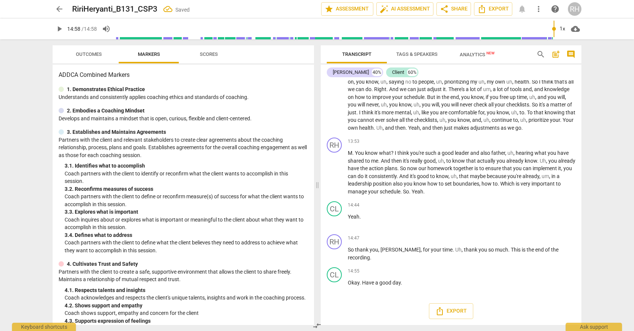
type input "898"
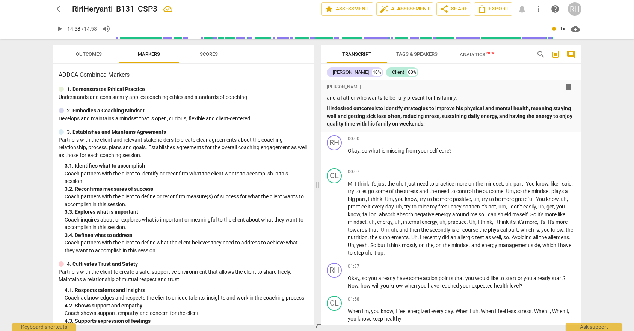
scroll to position [0, 0]
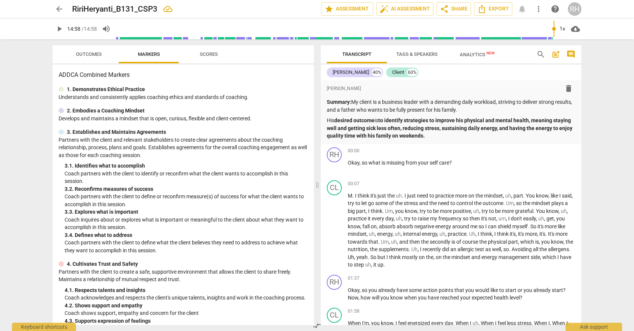
click at [475, 52] on span "Analytics New" at bounding box center [476, 55] width 35 height 6
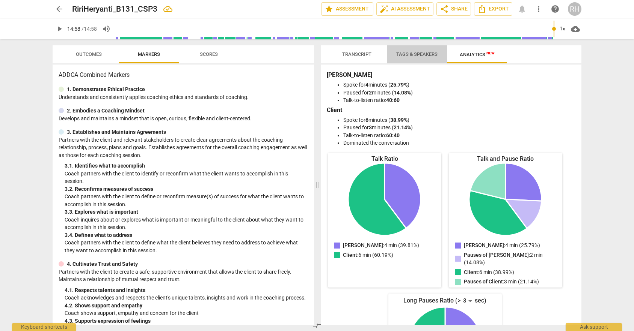
click at [435, 47] on button "Tags & Speakers" at bounding box center [417, 54] width 60 height 18
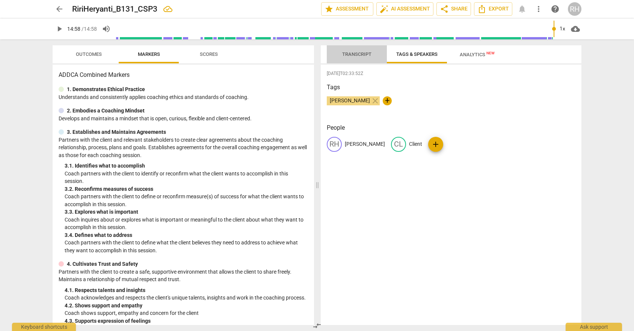
click at [363, 50] on span "Transcript" at bounding box center [356, 55] width 47 height 10
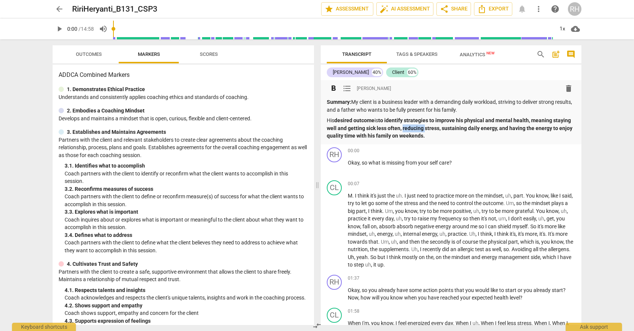
drag, startPoint x: 421, startPoint y: 129, endPoint x: 442, endPoint y: 128, distance: 21.4
click at [442, 128] on strong "to identify strategies to improve his physical and mental health, meaning stayi…" at bounding box center [450, 127] width 247 height 21
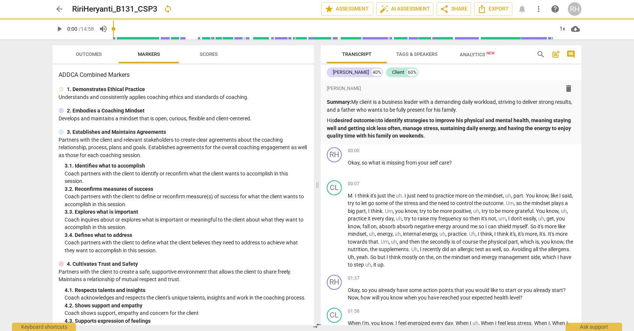
click at [610, 124] on div "arrow_back RiriHeryanti_B131_CSP3 sync edit star Assessment auto_fix_high AI As…" at bounding box center [317, 165] width 634 height 331
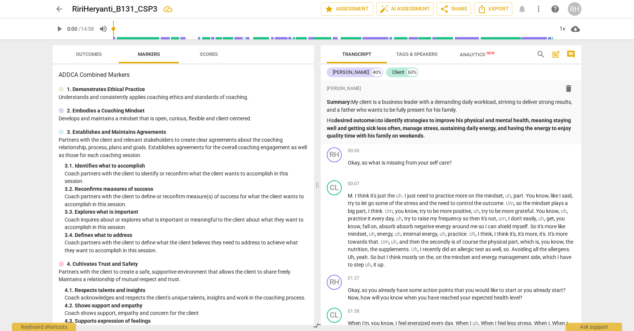
click at [618, 90] on div "arrow_back RiriHeryanti_B131_CSP3 edit star Assessment auto_fix_high AI Assessm…" at bounding box center [317, 165] width 634 height 331
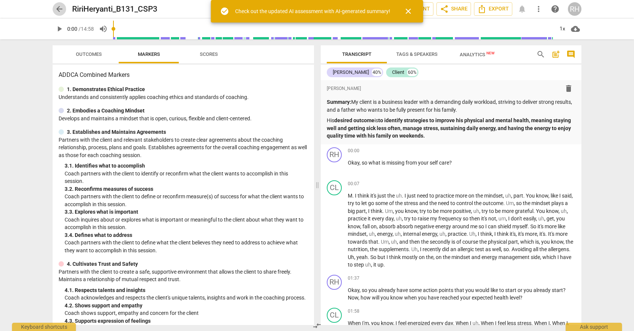
click at [64, 9] on span "arrow_back" at bounding box center [60, 9] width 14 height 9
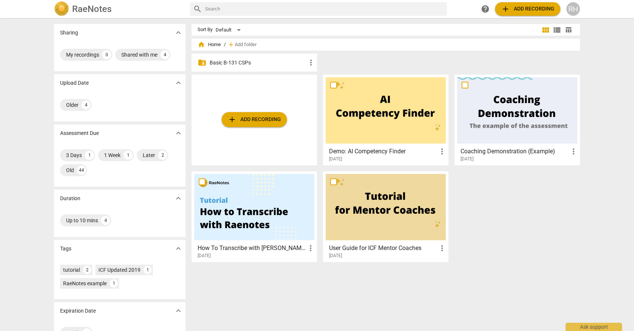
click at [237, 63] on p "Basic B-131 CSPs" at bounding box center [257, 63] width 97 height 8
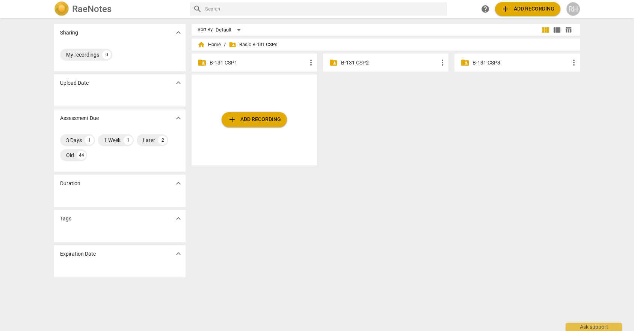
click at [480, 66] on div "folder_shared B-131 CSP3 more_vert" at bounding box center [516, 63] width 125 height 18
click at [480, 61] on p "B-131 CSP3" at bounding box center [520, 63] width 97 height 8
